Goal: Task Accomplishment & Management: Use online tool/utility

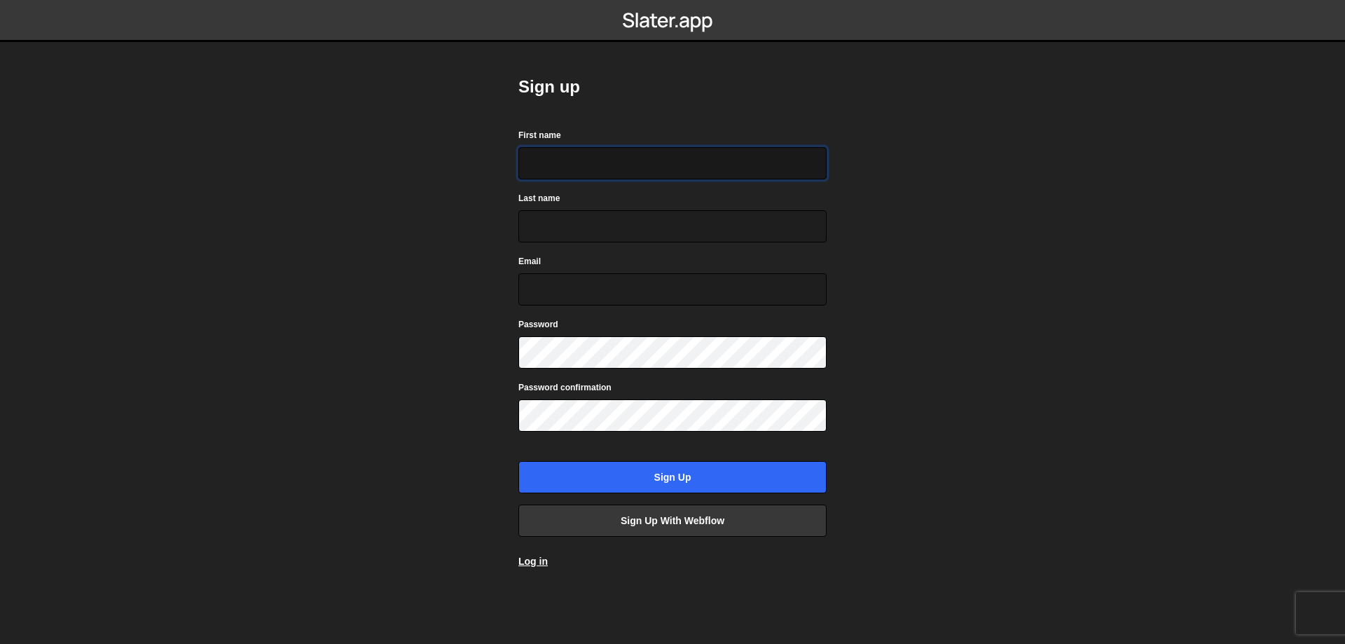
click at [595, 172] on input "First name" at bounding box center [673, 163] width 308 height 32
type input "Kristian"
type input "Jucan"
type input "kristian.jucan@gmail.com"
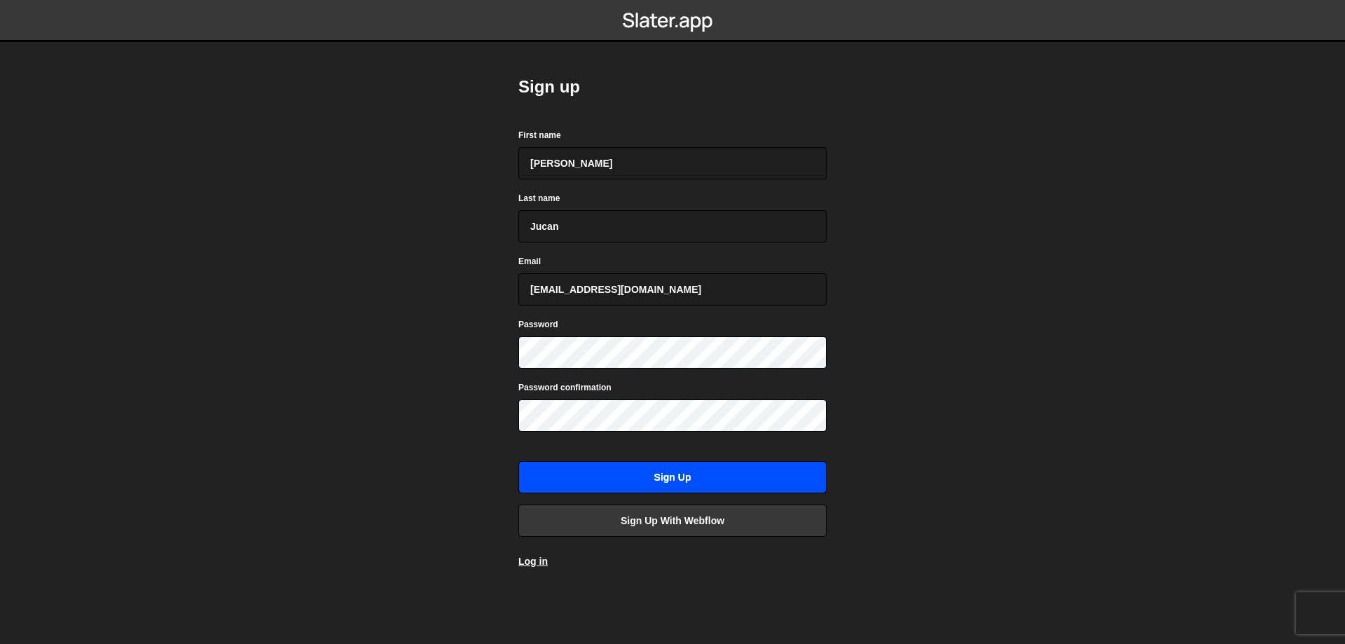
click at [670, 474] on input "Sign up" at bounding box center [673, 477] width 308 height 32
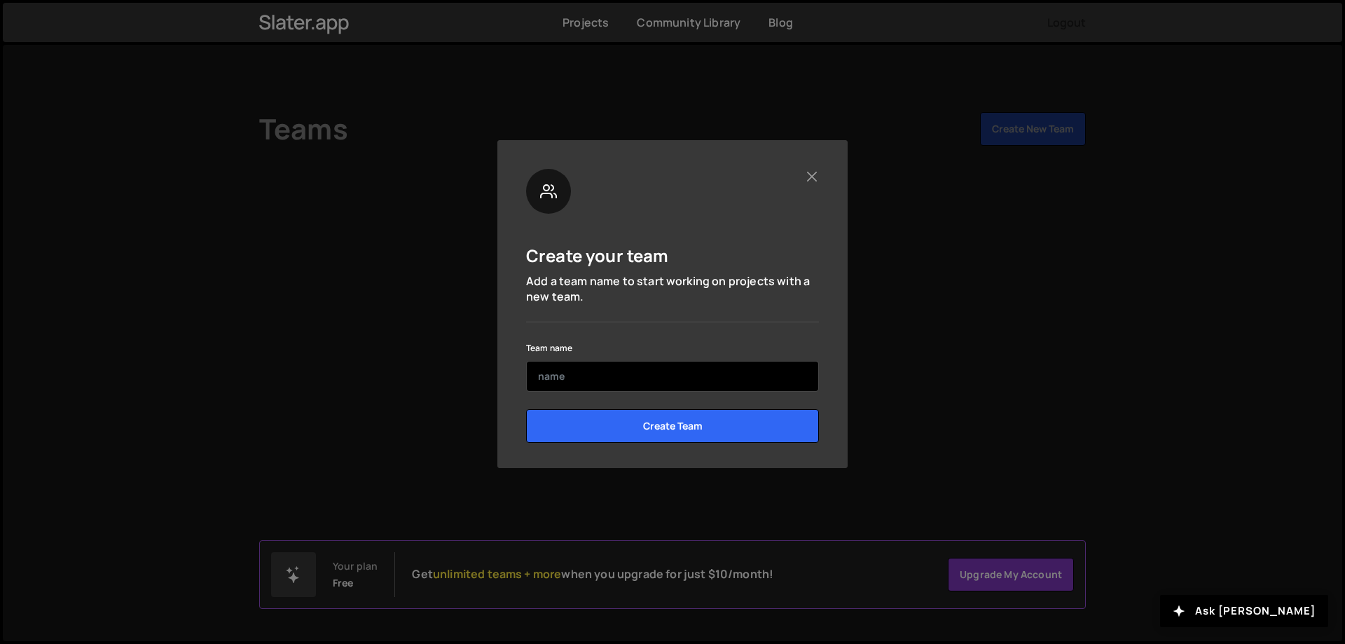
click at [636, 381] on input "text" at bounding box center [672, 376] width 293 height 31
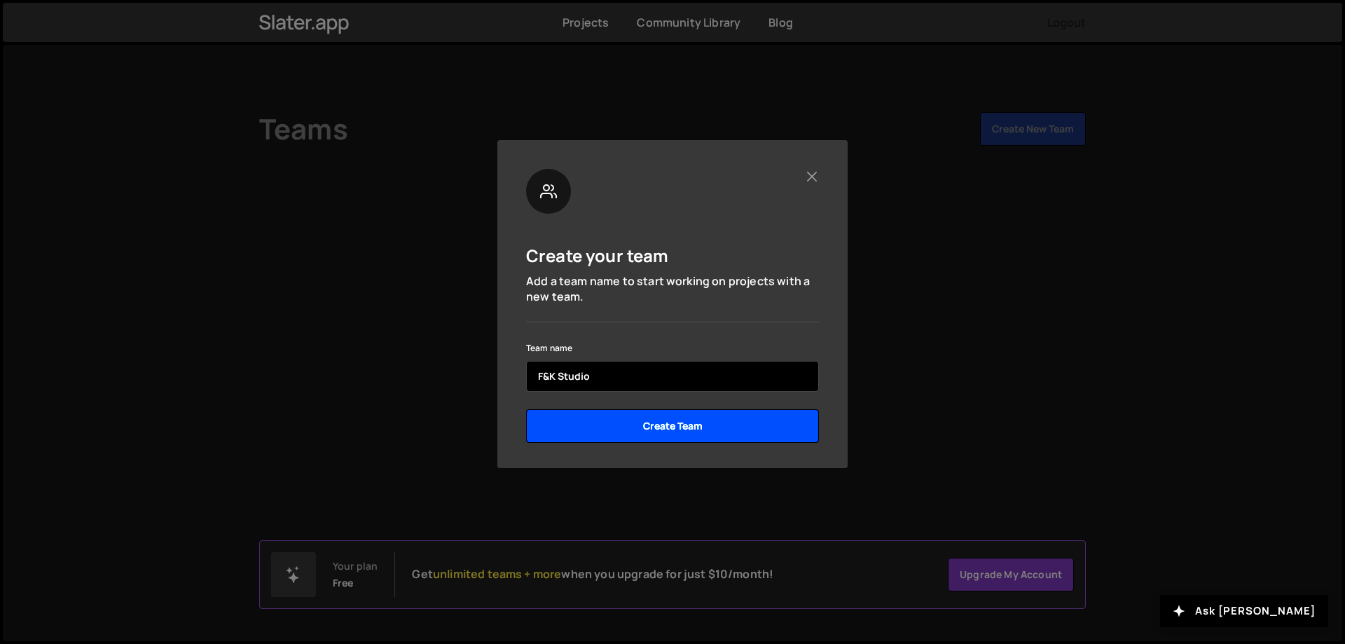
type input "F&K Studio"
click at [656, 422] on input "Create Team" at bounding box center [672, 426] width 293 height 34
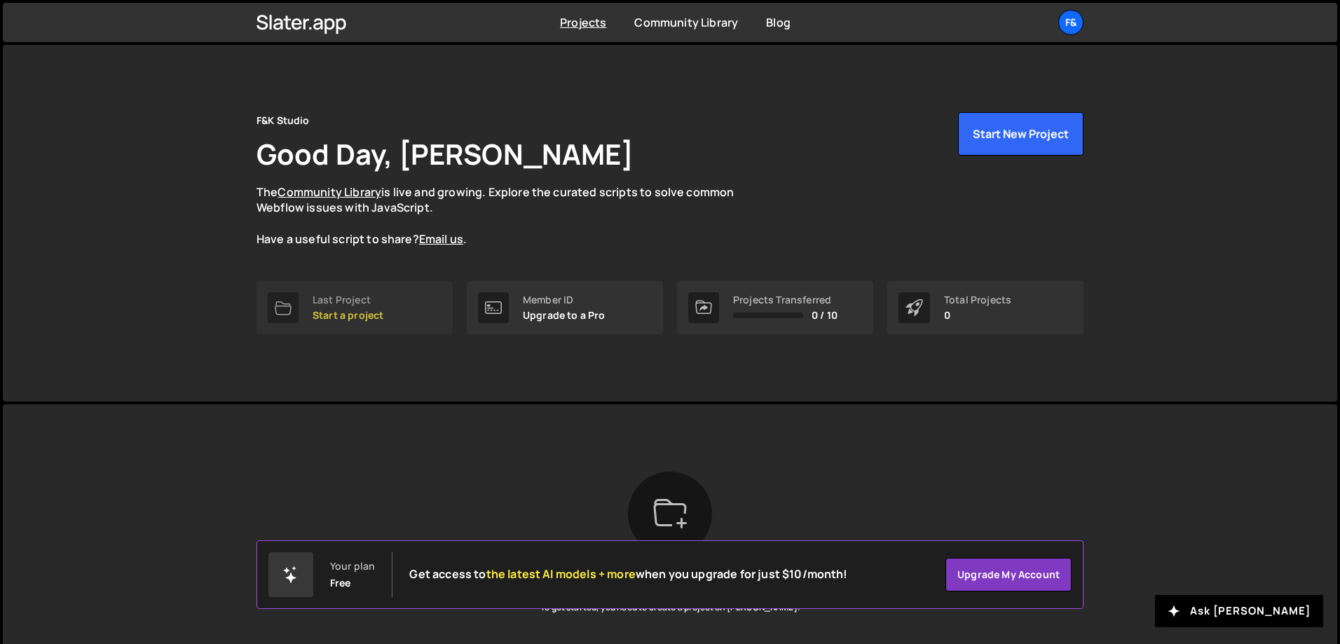
click at [357, 312] on p "Start a project" at bounding box center [348, 315] width 71 height 11
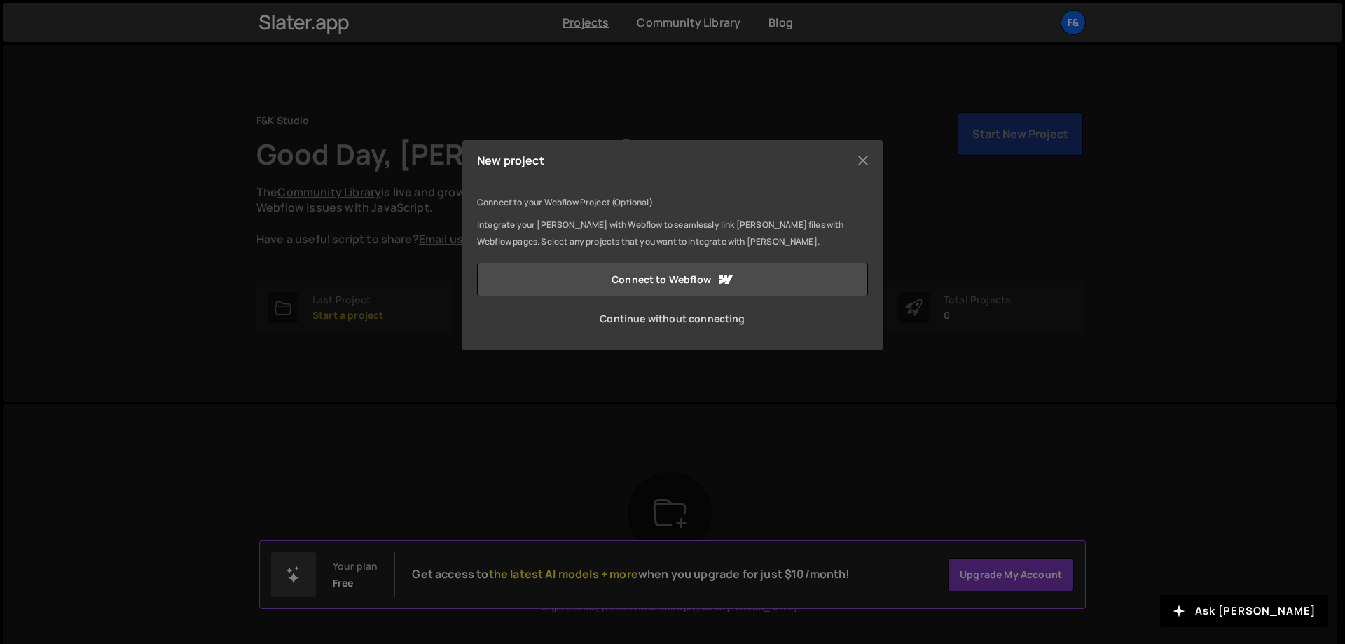
click at [670, 320] on link "Continue without connecting" at bounding box center [672, 319] width 391 height 34
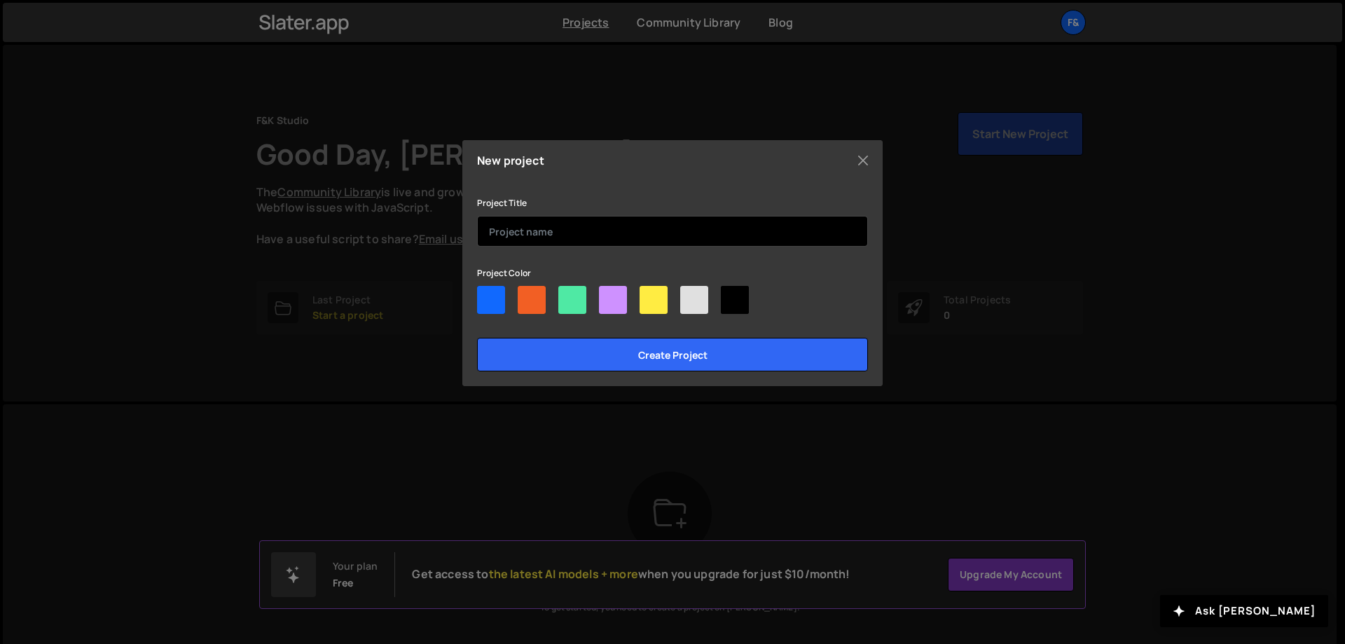
click at [572, 236] on input "text" at bounding box center [672, 231] width 391 height 31
type input "Demo"
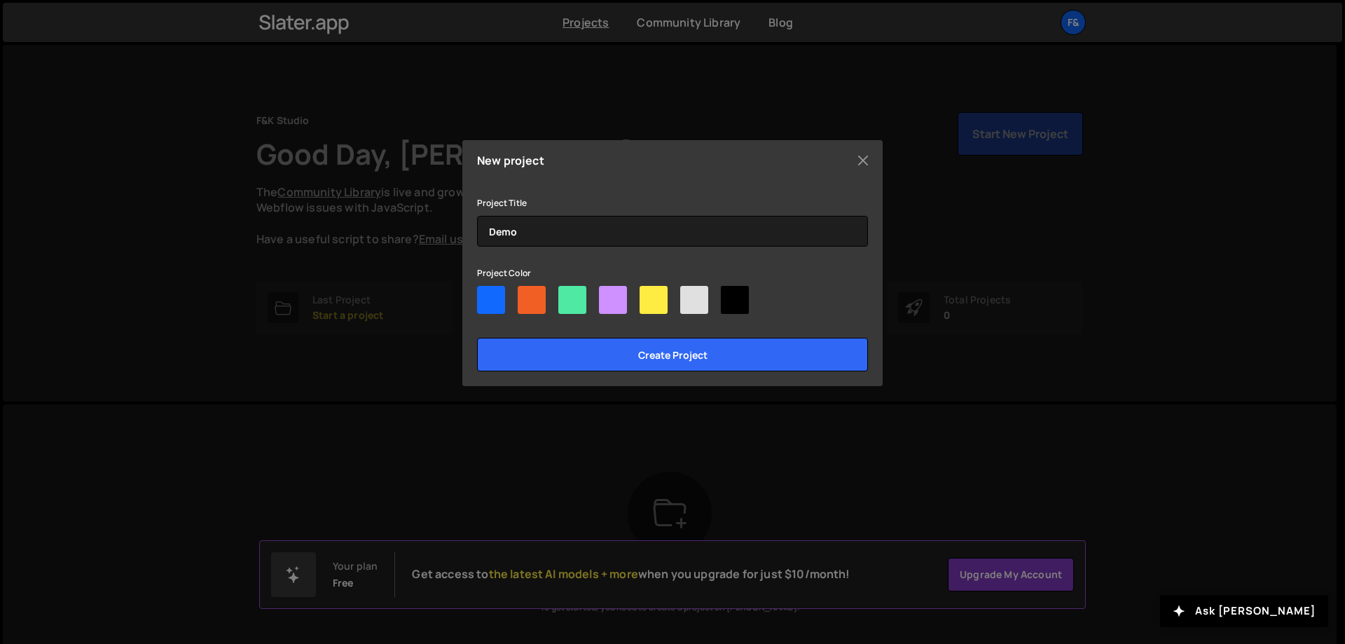
click at [522, 300] on div at bounding box center [532, 300] width 28 height 28
click at [522, 295] on input"] "radio" at bounding box center [522, 290] width 9 height 9
radio input"] "true"
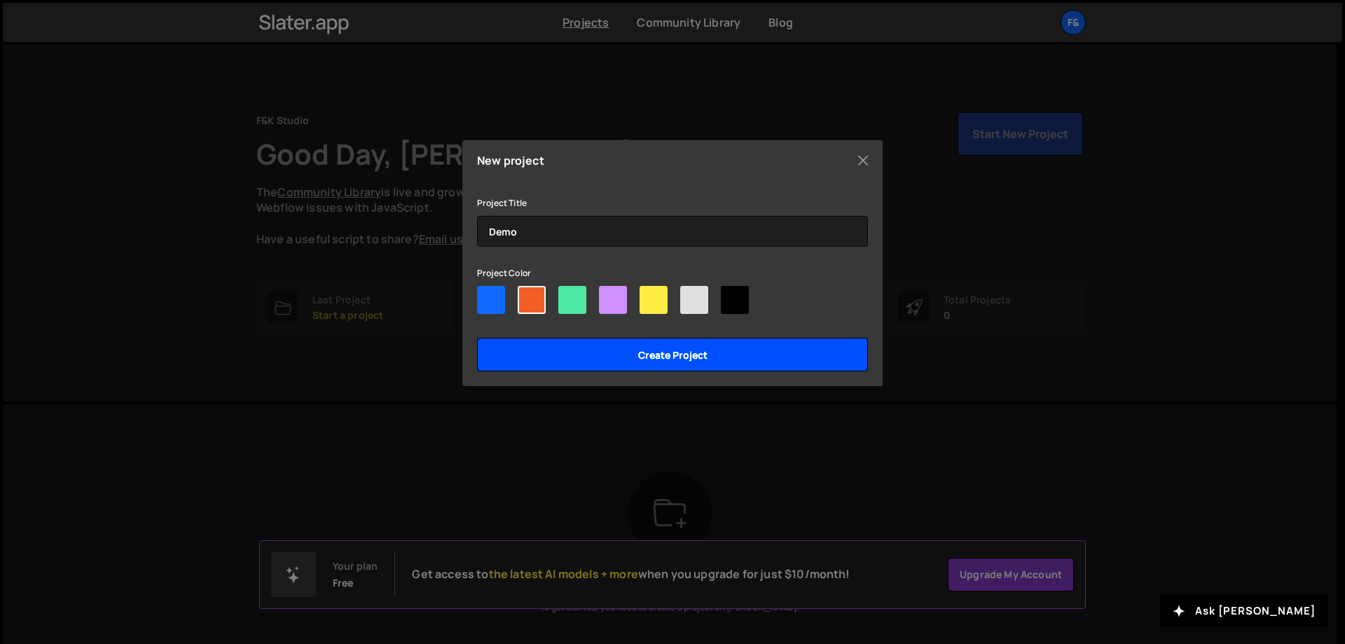
click at [652, 356] on input "Create project" at bounding box center [672, 355] width 391 height 34
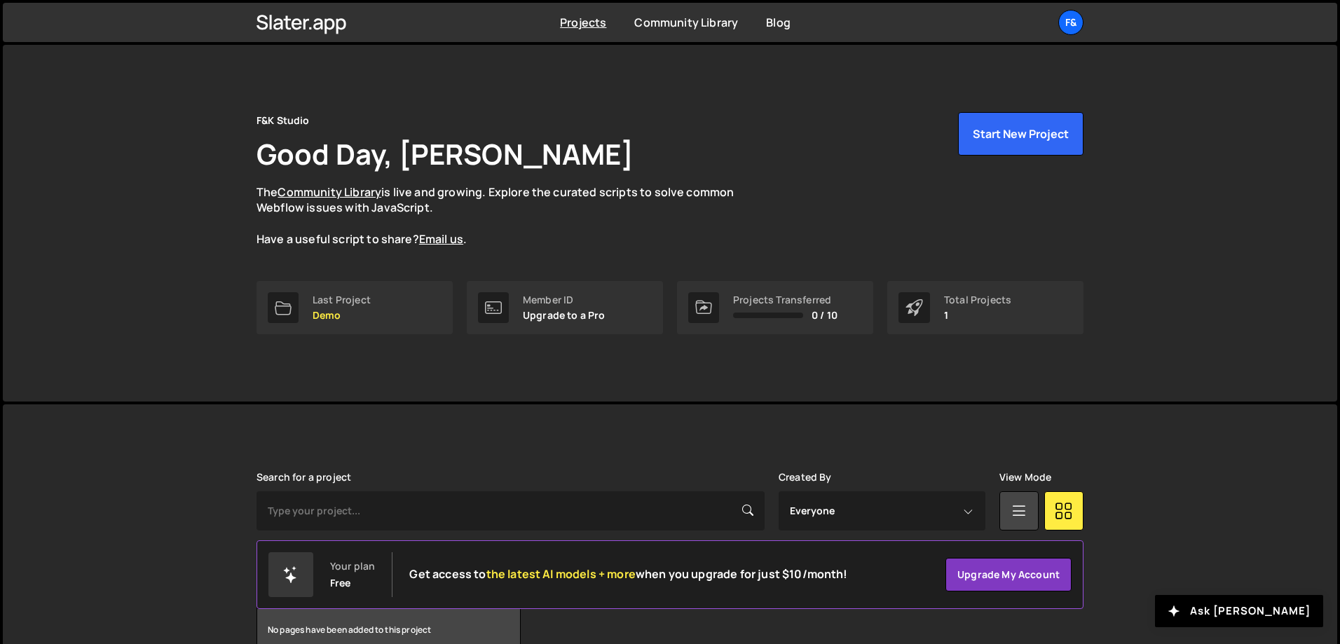
scroll to position [78, 0]
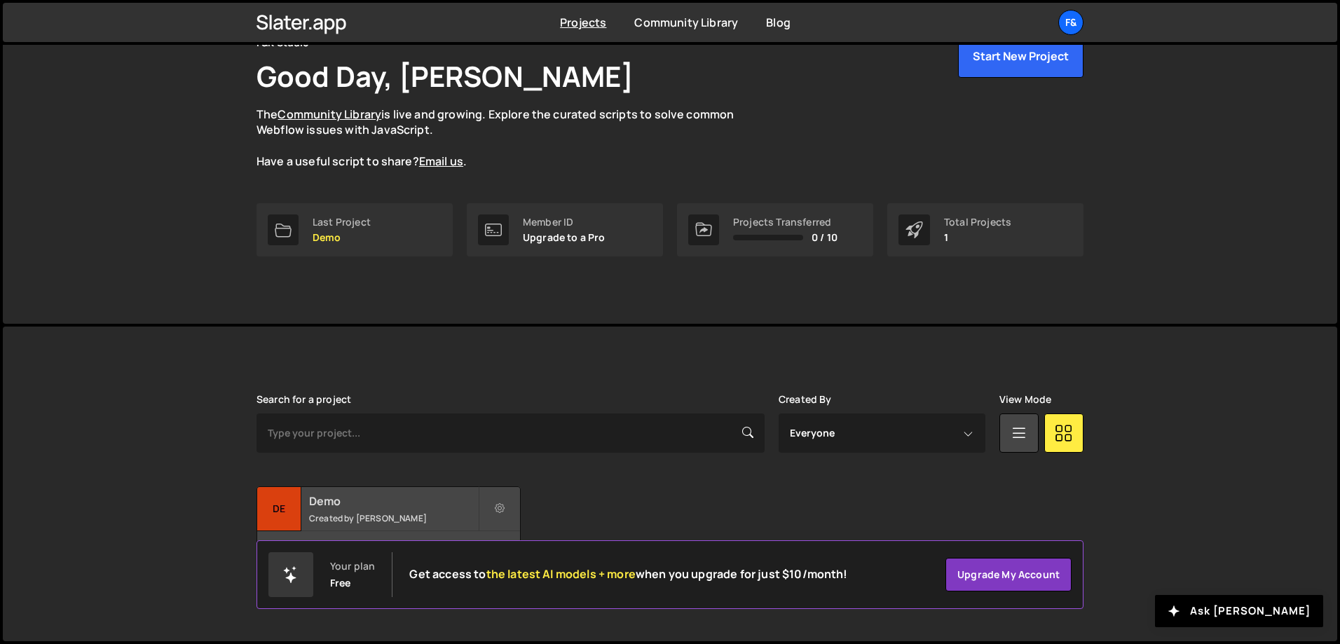
click at [355, 507] on h2 "Demo" at bounding box center [393, 500] width 169 height 15
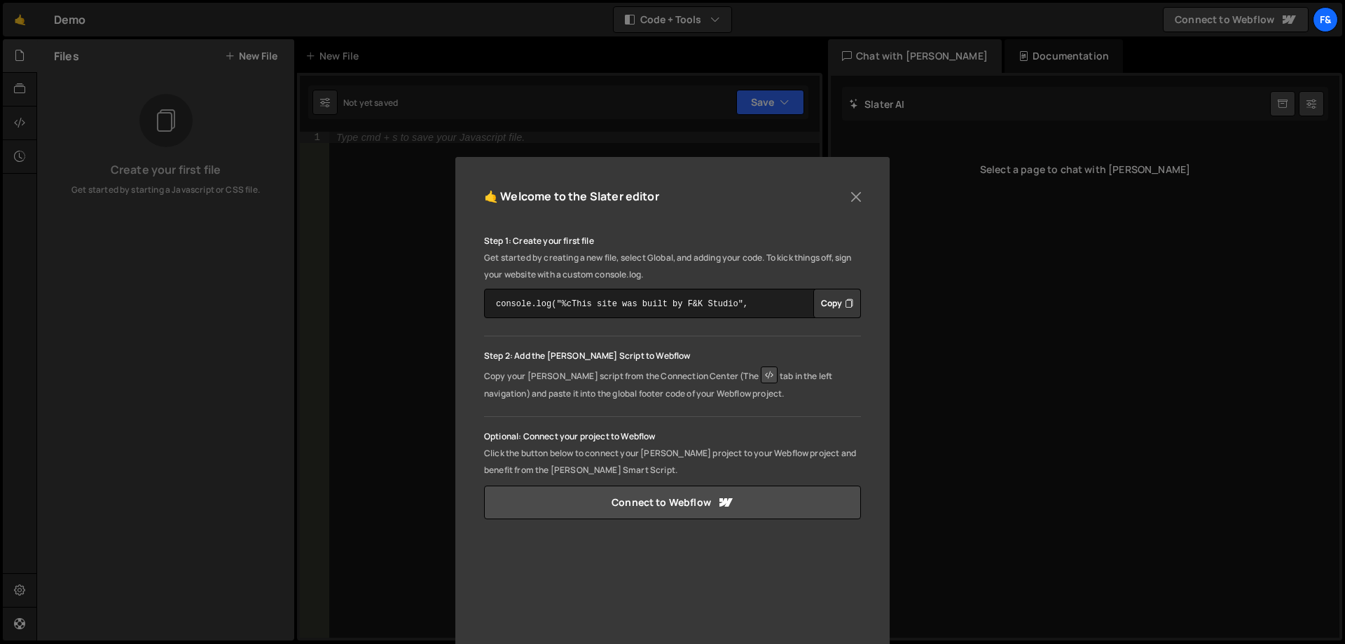
click at [837, 308] on button "Copy" at bounding box center [838, 303] width 48 height 29
click at [855, 192] on button "Close" at bounding box center [856, 196] width 21 height 21
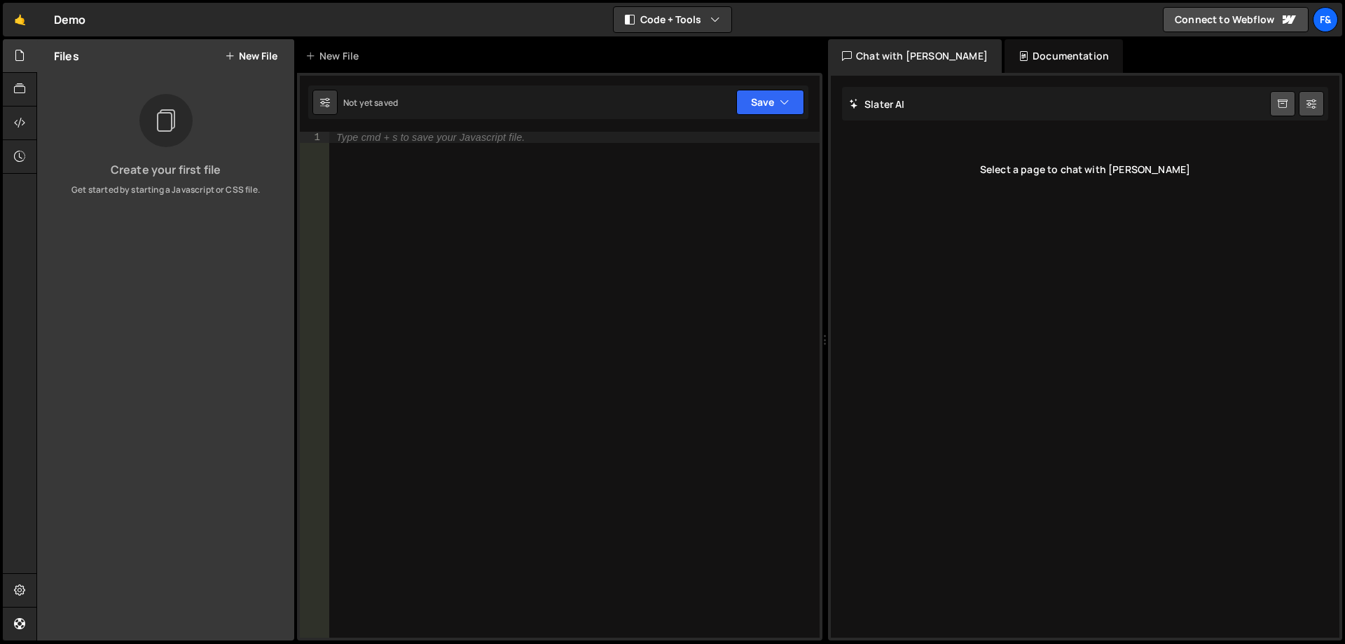
click at [252, 56] on button "New File" at bounding box center [251, 55] width 53 height 11
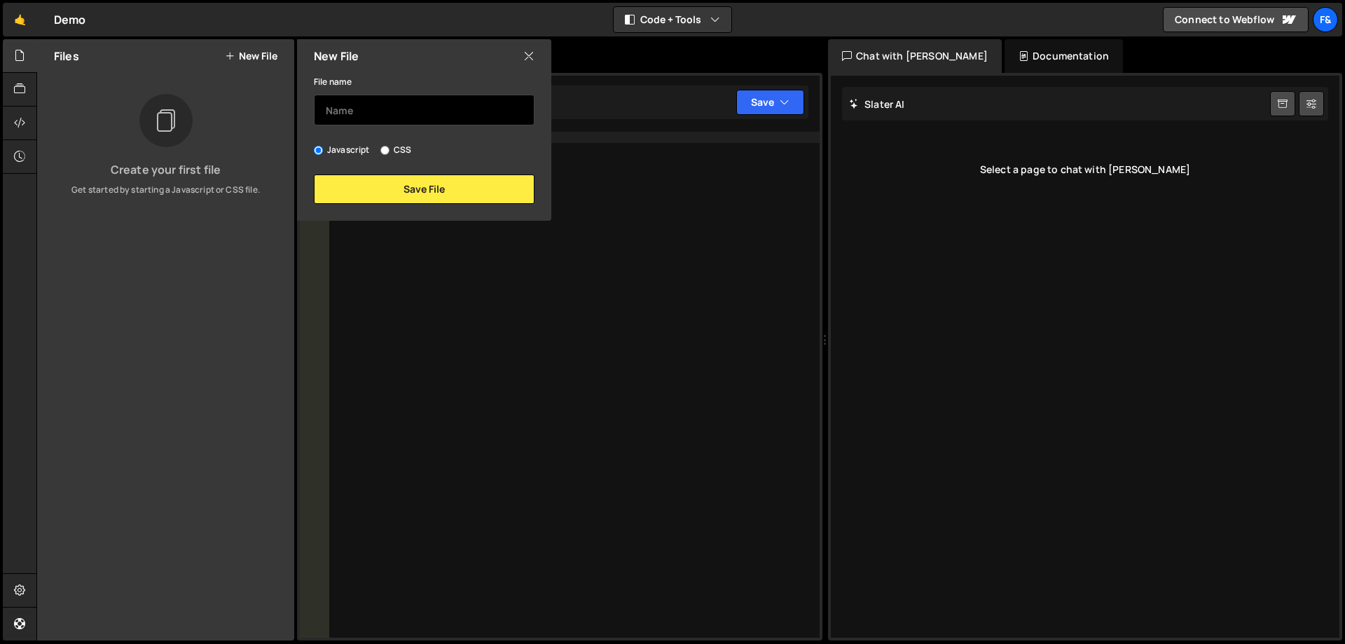
click at [371, 118] on input "text" at bounding box center [424, 110] width 221 height 31
type input "custom"
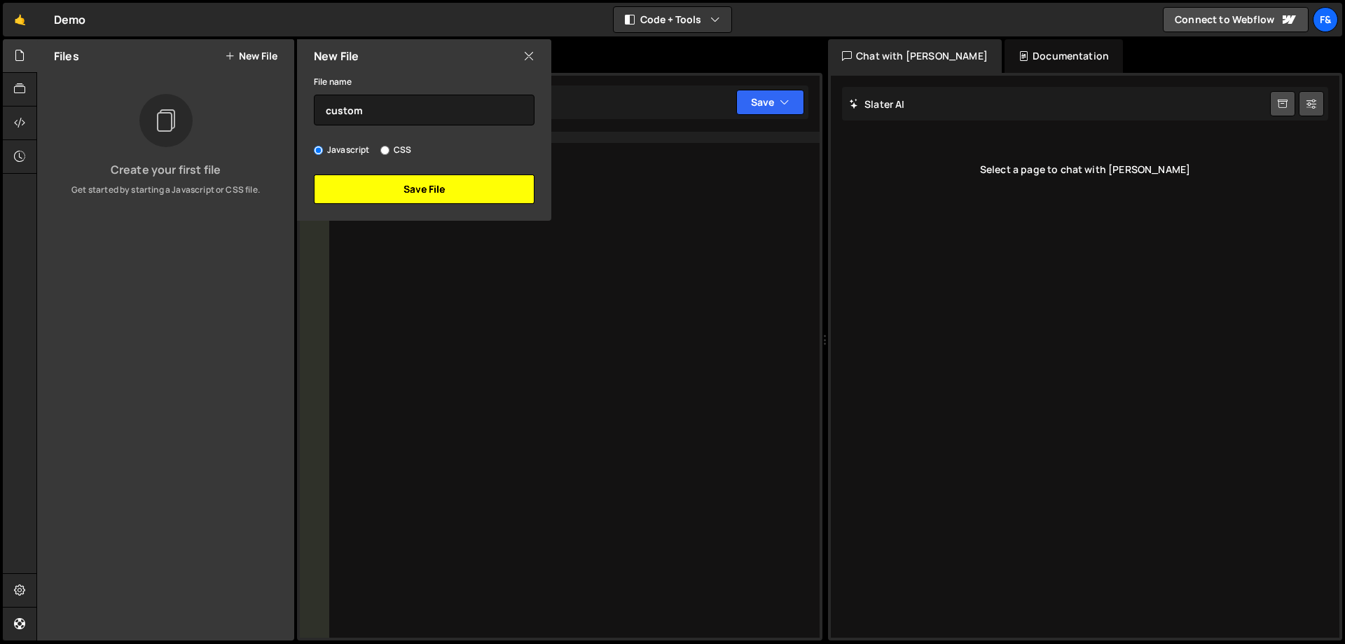
click at [439, 185] on button "Save File" at bounding box center [424, 188] width 221 height 29
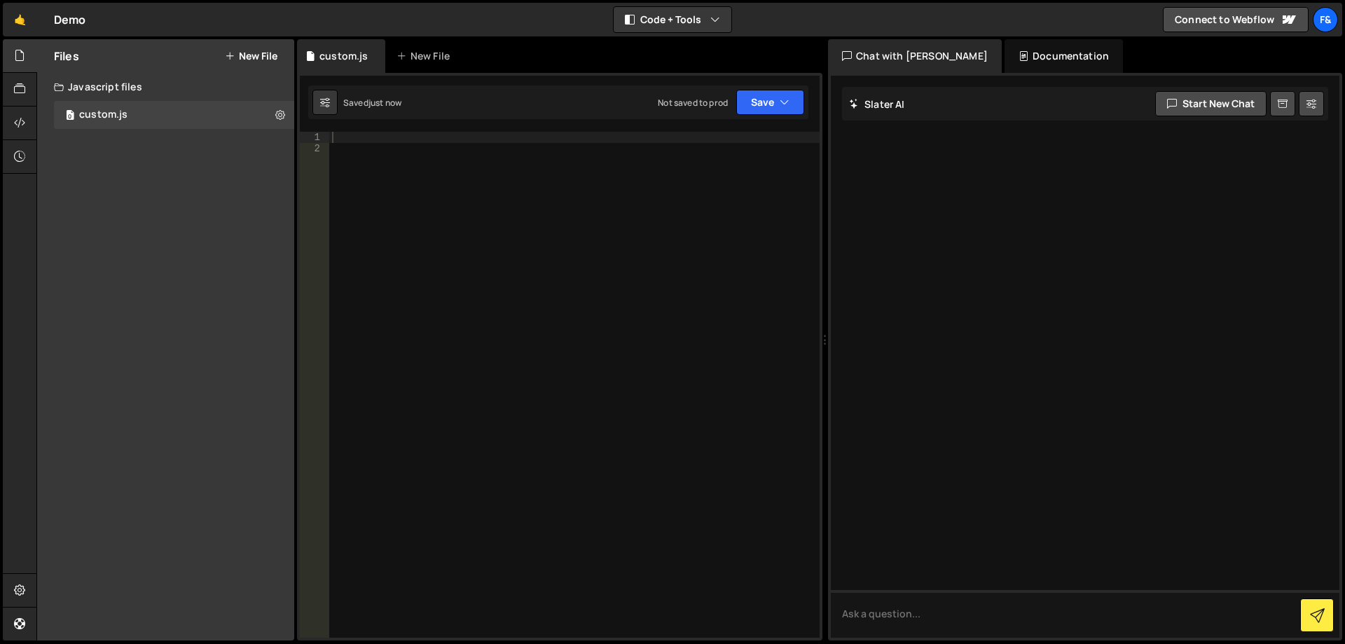
click at [244, 55] on button "New File" at bounding box center [251, 55] width 53 height 11
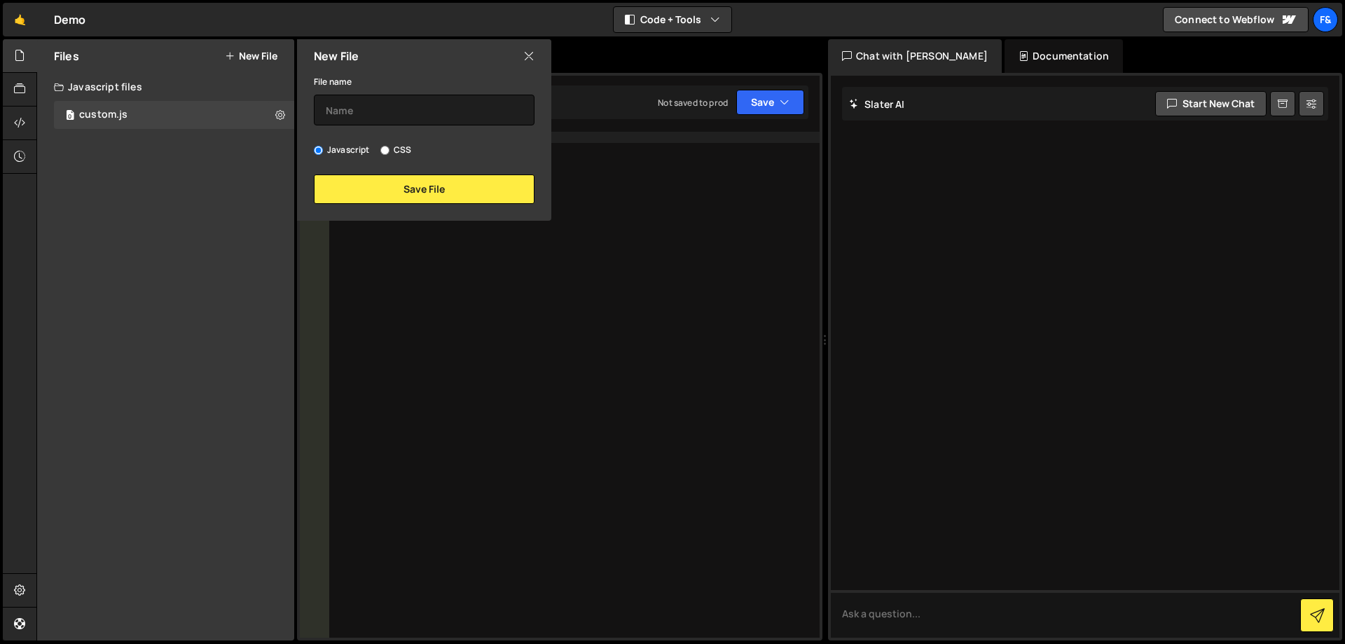
click at [386, 150] on input "CSS" at bounding box center [385, 150] width 9 height 9
radio input "true"
click at [383, 104] on input "text" at bounding box center [424, 110] width 221 height 31
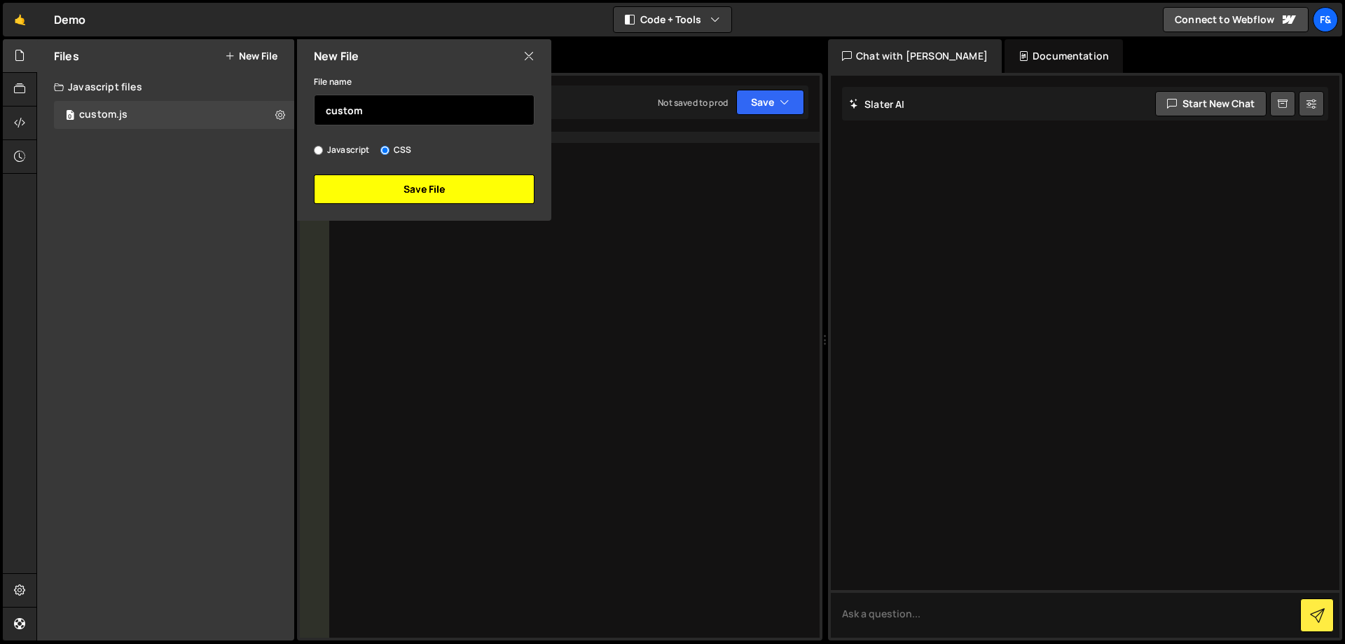
type input "custom"
click at [432, 185] on button "Save File" at bounding box center [424, 188] width 221 height 29
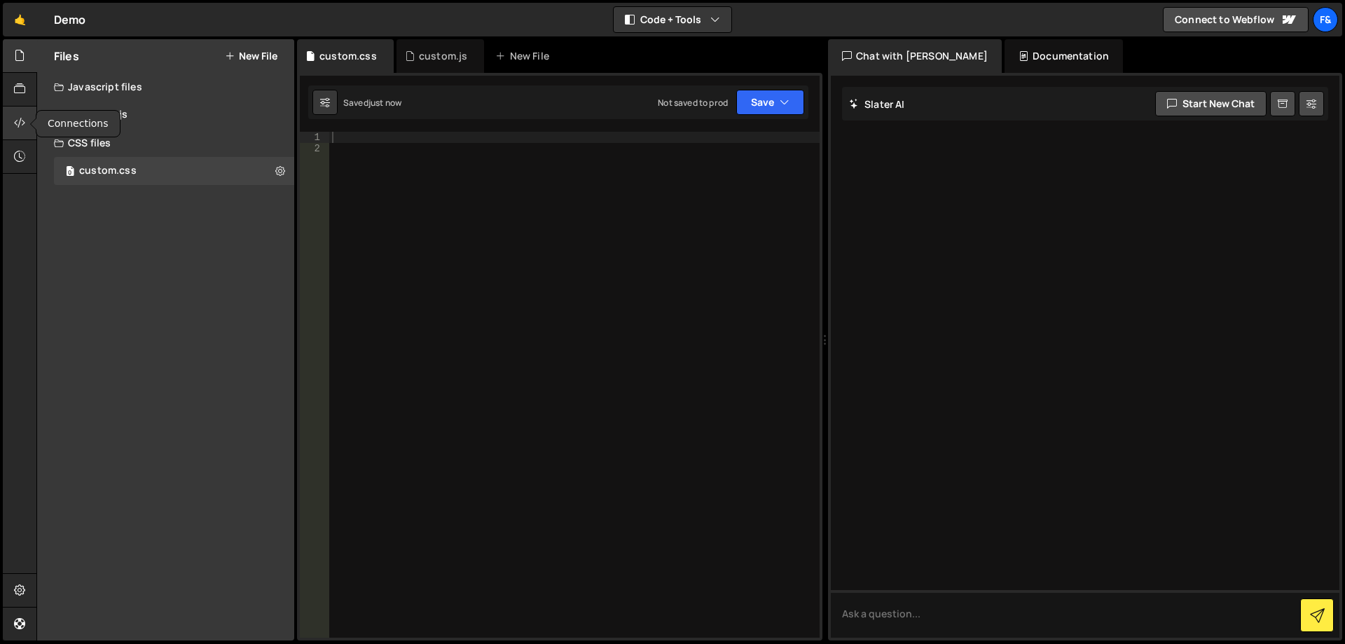
click at [27, 121] on div at bounding box center [20, 124] width 34 height 34
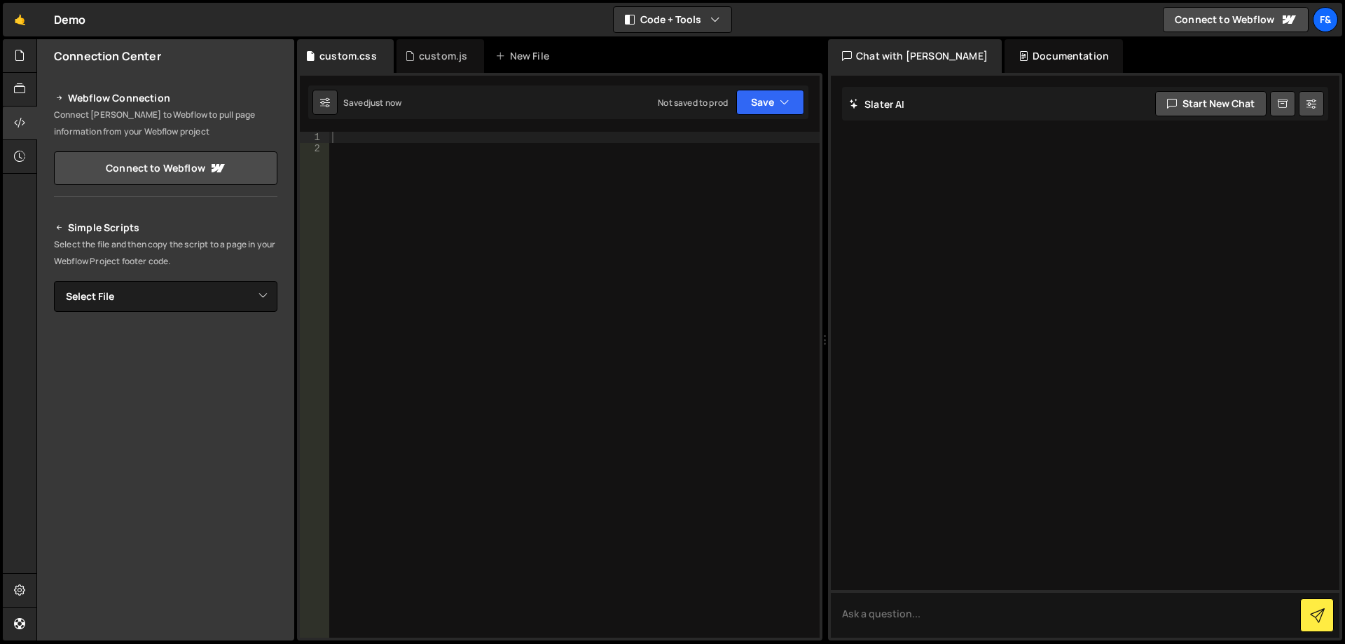
click at [197, 274] on div "Simple Scripts Select the file and then copy the script to a page in your Webfl…" at bounding box center [166, 409] width 224 height 381
click at [199, 285] on select "Select File custom.js custom.css" at bounding box center [166, 296] width 224 height 31
select select "45366"
click at [54, 281] on select "Select File custom.js custom.css" at bounding box center [166, 296] width 224 height 31
click at [218, 343] on button "Copy" at bounding box center [235, 343] width 48 height 29
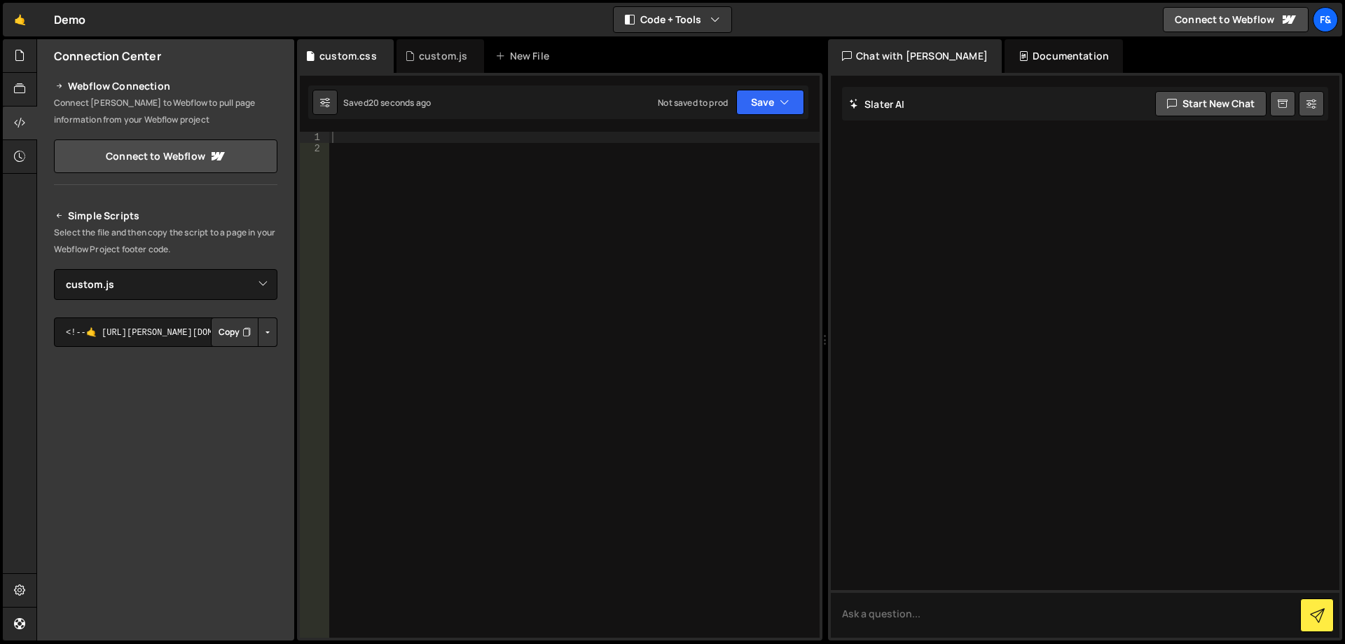
scroll to position [38, 0]
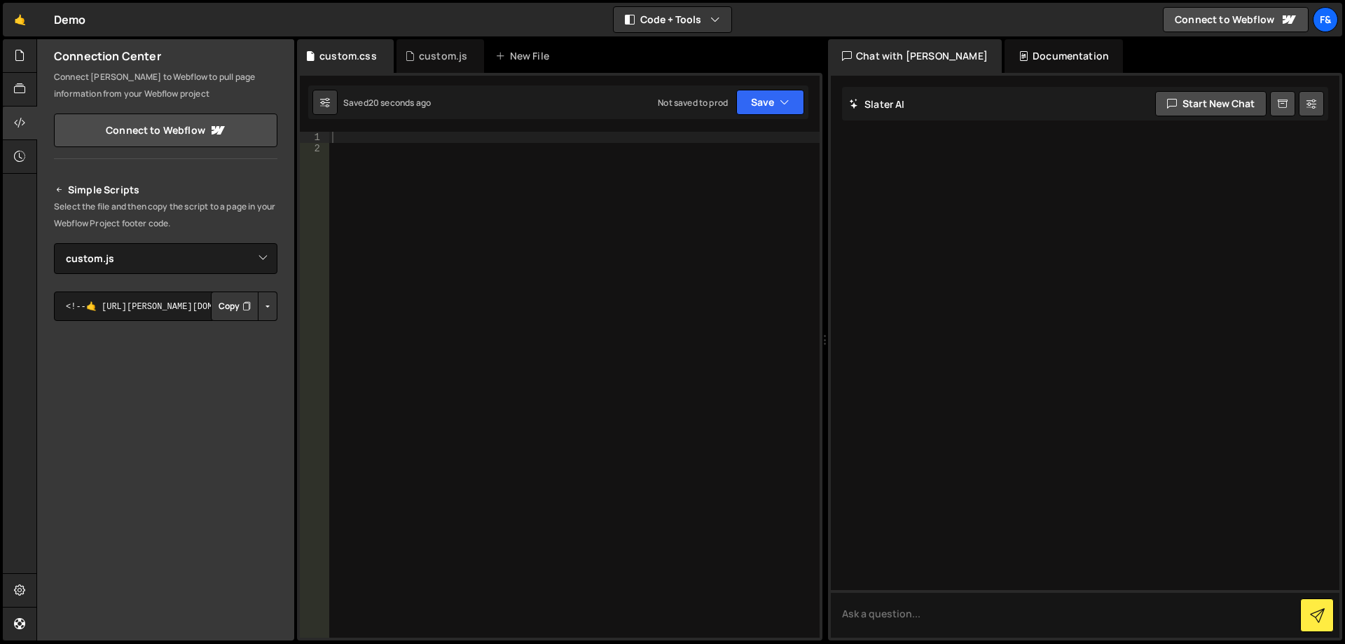
click at [266, 314] on button "Button group with nested dropdown" at bounding box center [268, 306] width 20 height 29
click at [219, 345] on link "Copy Production js" at bounding box center [218, 353] width 116 height 20
